Goal: Browse casually: Explore the website without a specific task or goal

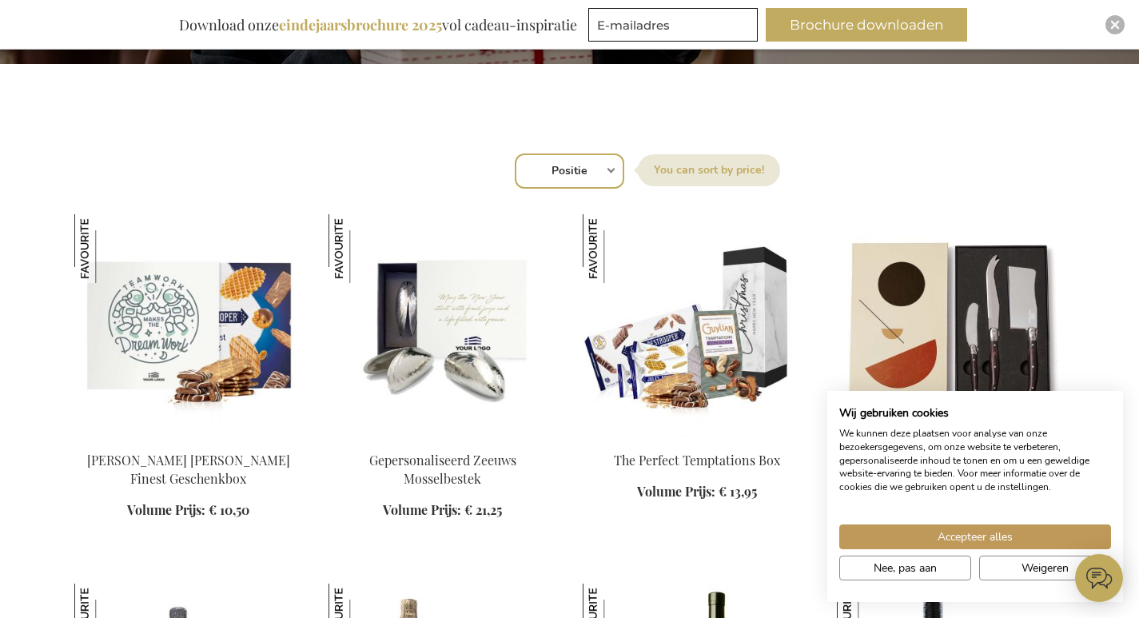
scroll to position [639, 0]
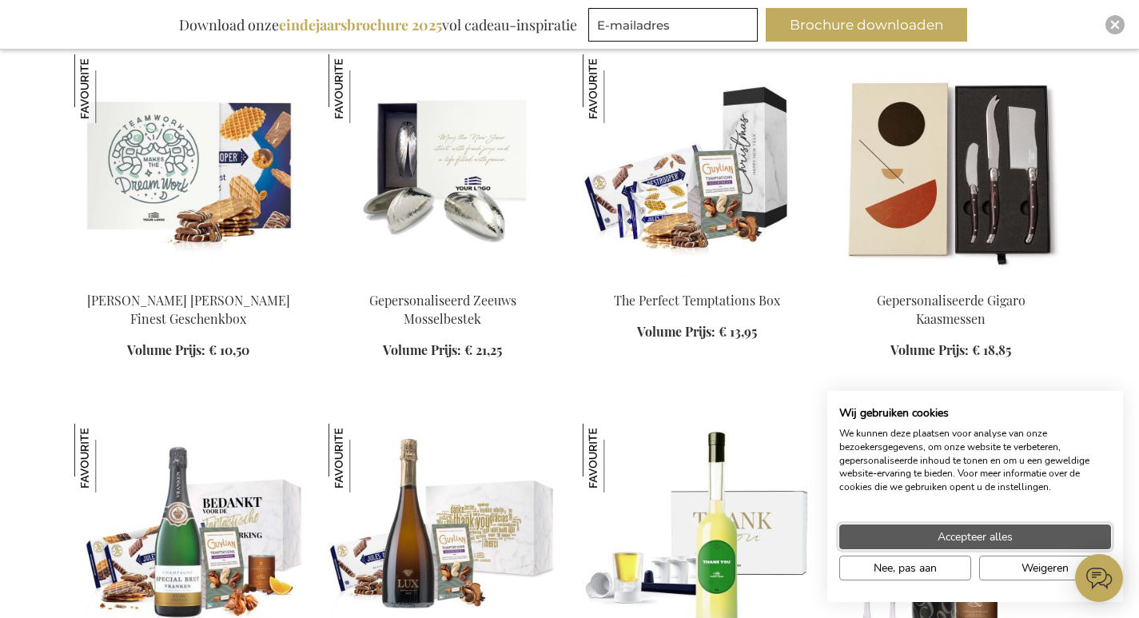
click at [1032, 537] on button "Accepteer alles" at bounding box center [975, 536] width 272 height 25
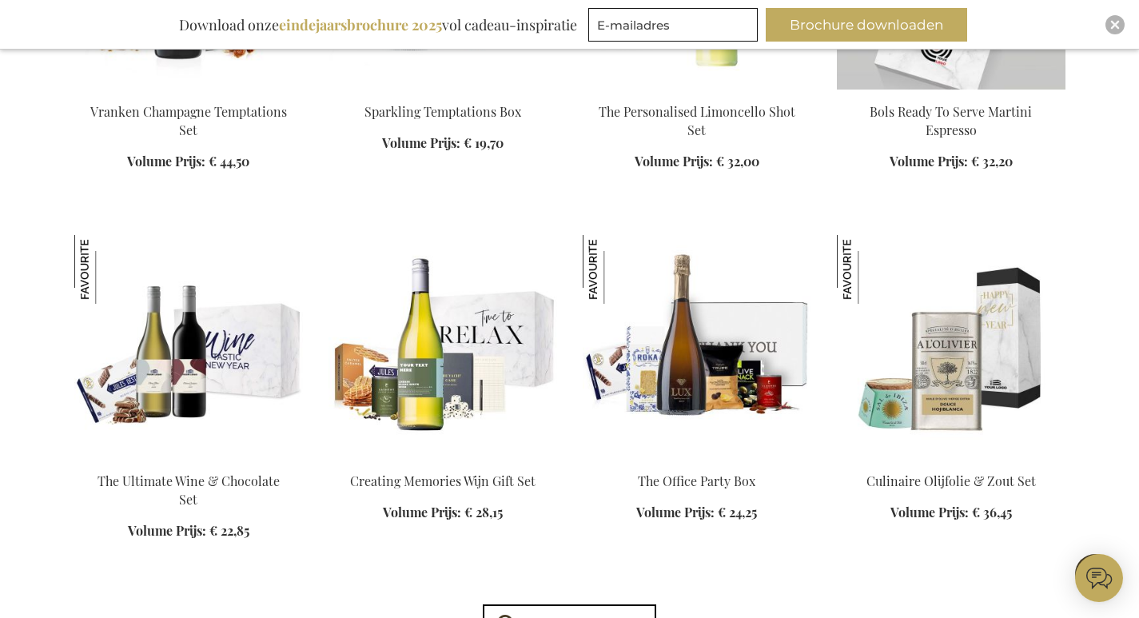
scroll to position [1199, 0]
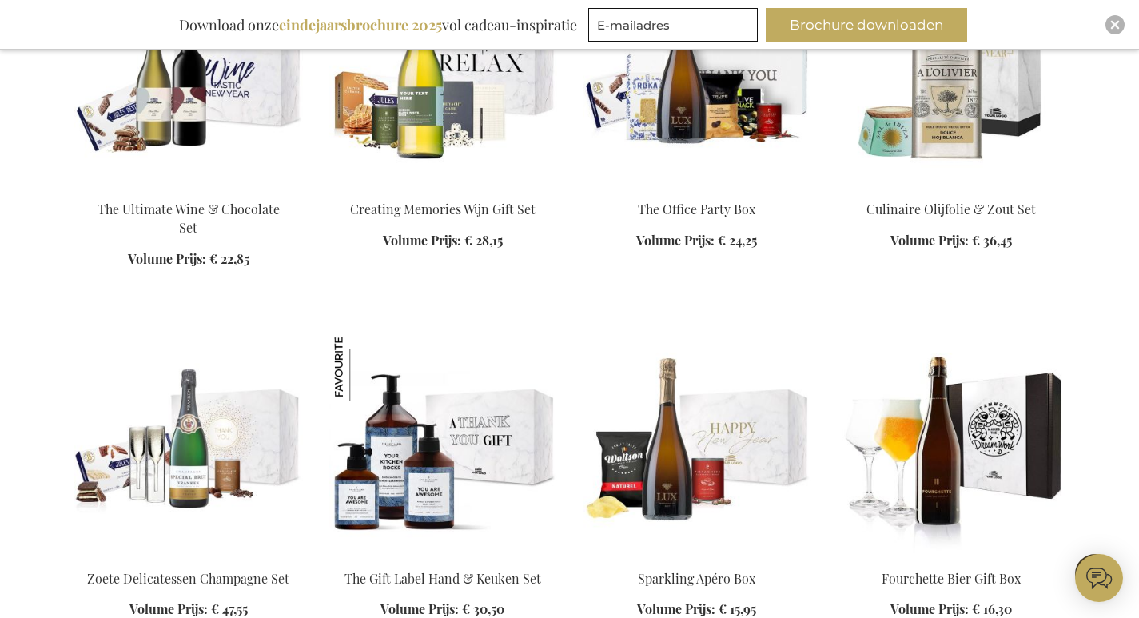
scroll to position [1518, 0]
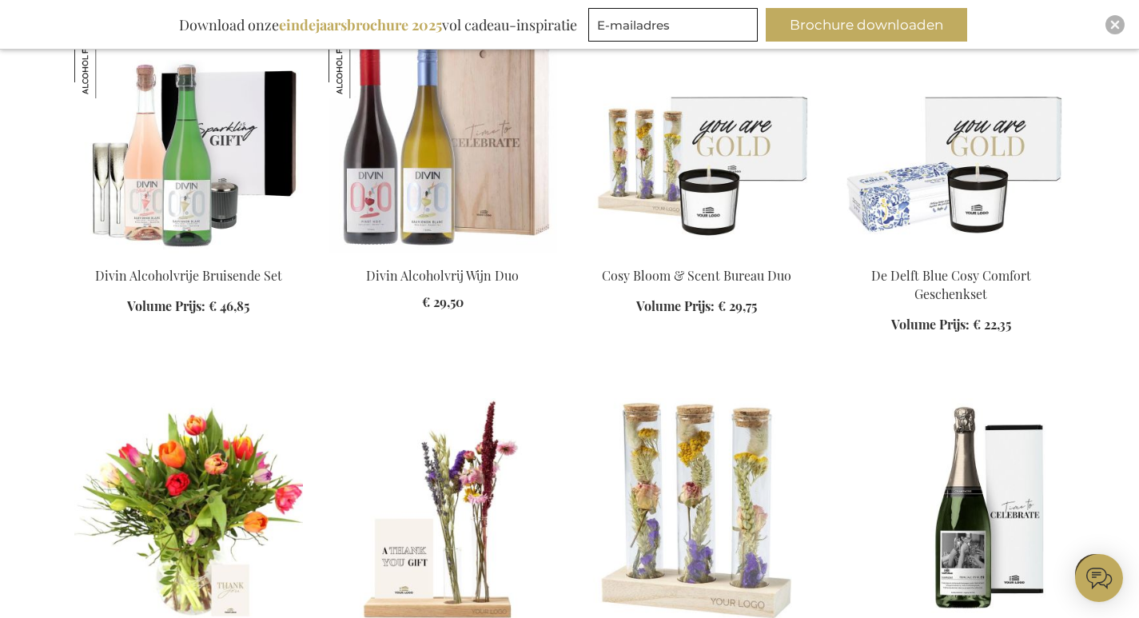
scroll to position [4715, 0]
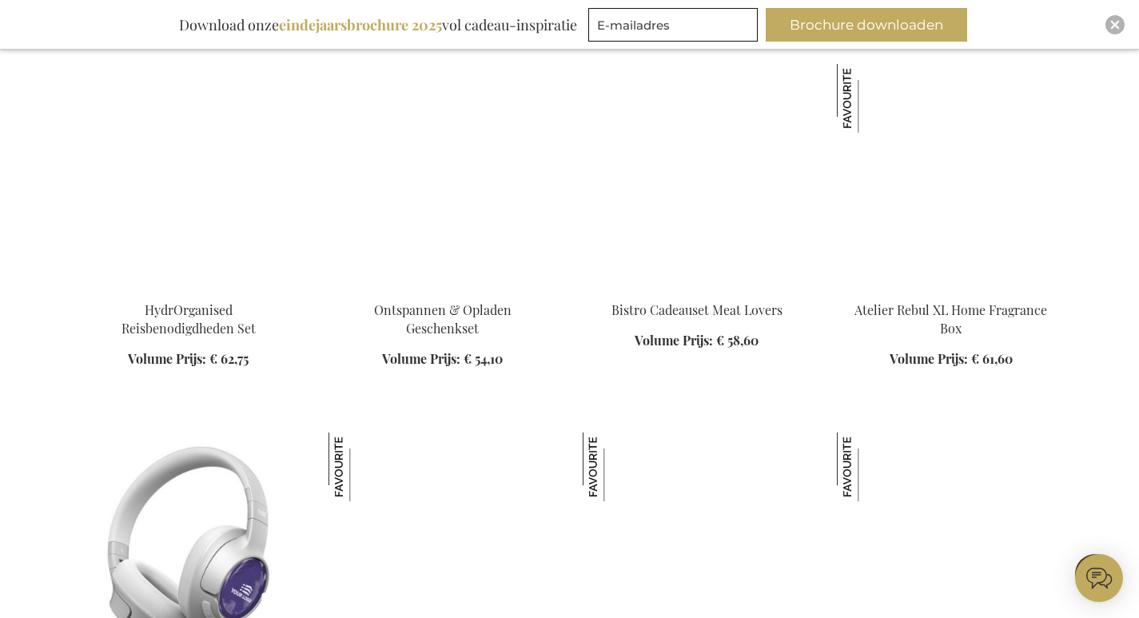
scroll to position [7192, 0]
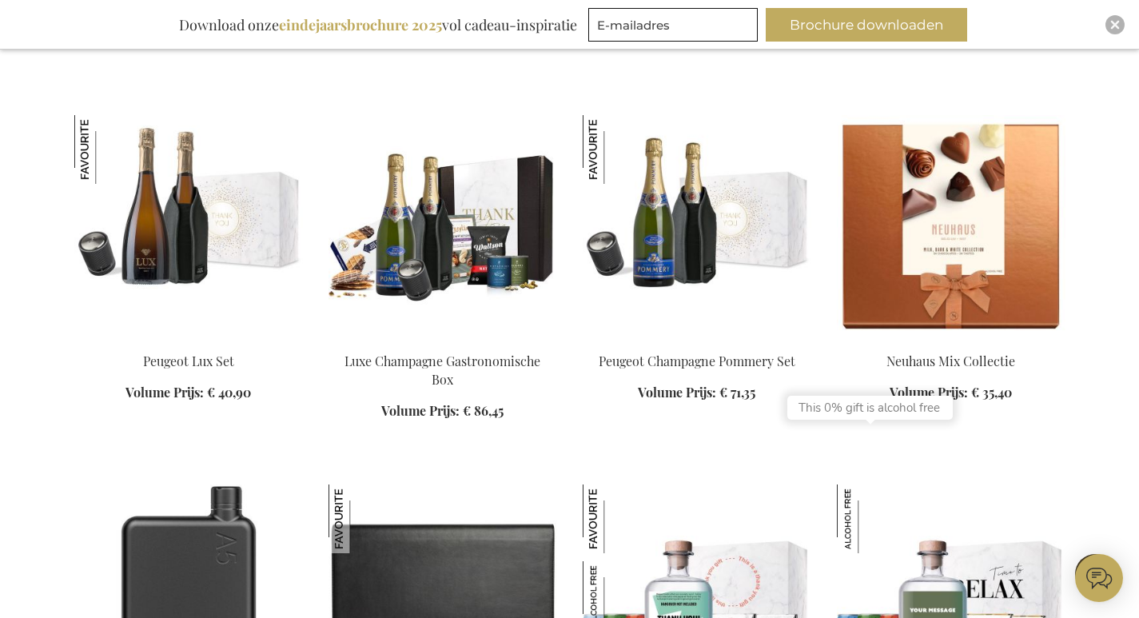
scroll to position [7991, 0]
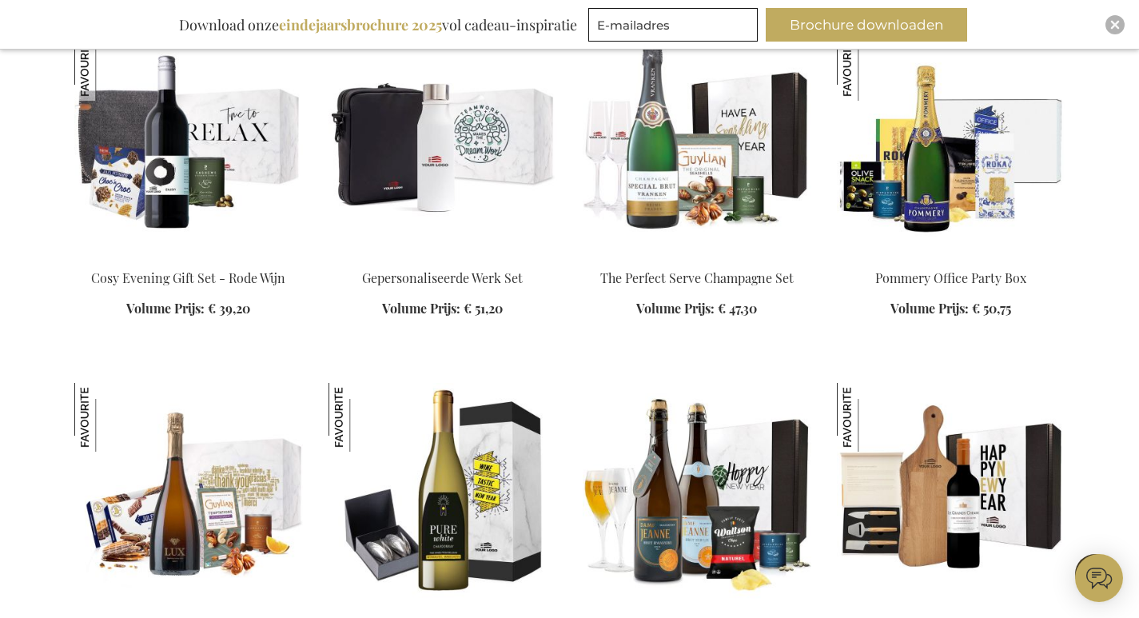
scroll to position [11108, 0]
